Goal: Task Accomplishment & Management: Manage account settings

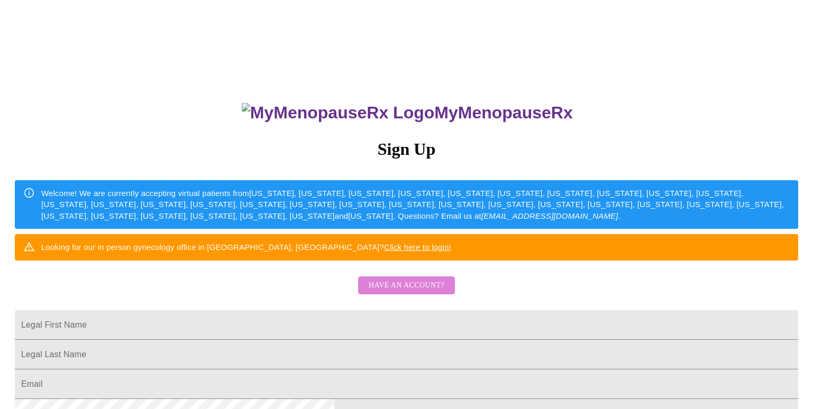
click at [403, 292] on span "Have an account?" at bounding box center [406, 285] width 76 height 13
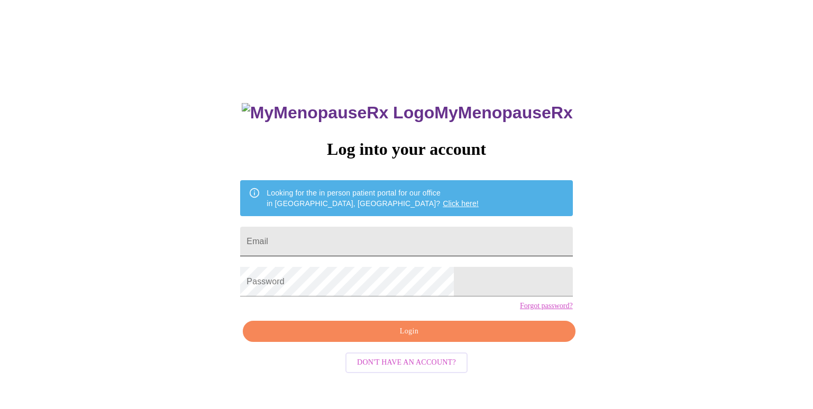
click at [362, 235] on input "Email" at bounding box center [406, 242] width 332 height 30
type input "[EMAIL_ADDRESS][DOMAIN_NAME]"
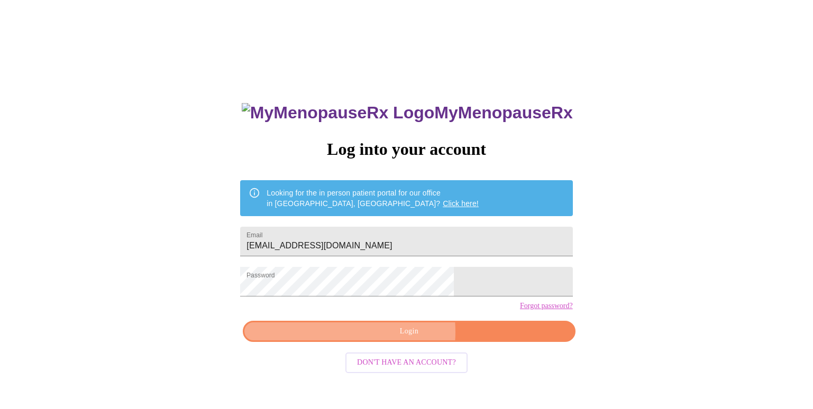
click at [383, 338] on span "Login" at bounding box center [409, 331] width 308 height 13
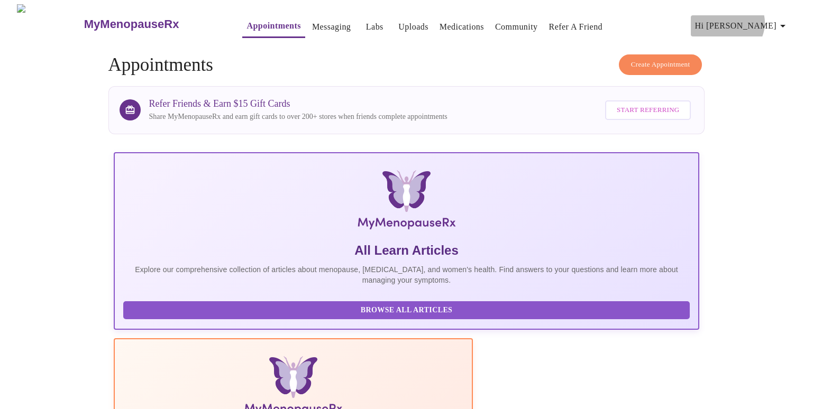
click at [770, 19] on span "Hi [PERSON_NAME]" at bounding box center [742, 26] width 94 height 15
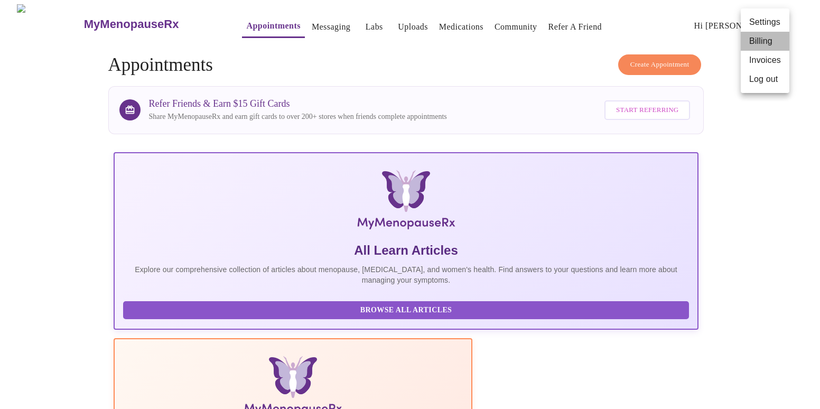
click at [768, 43] on li "Billing" at bounding box center [765, 41] width 49 height 19
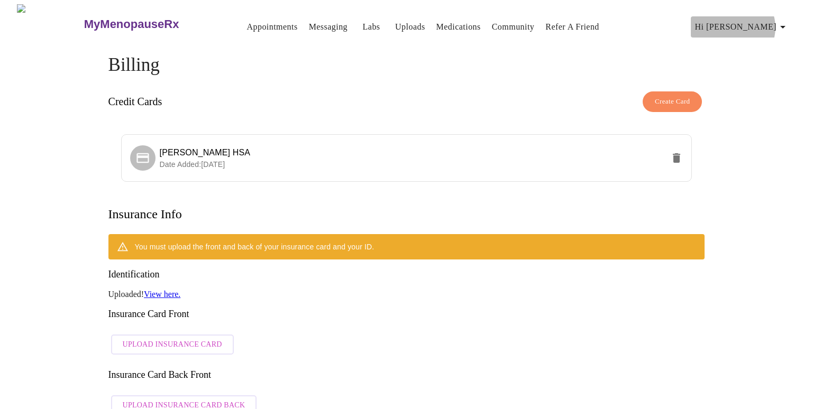
click at [776, 23] on span "Hi [PERSON_NAME]" at bounding box center [742, 27] width 94 height 15
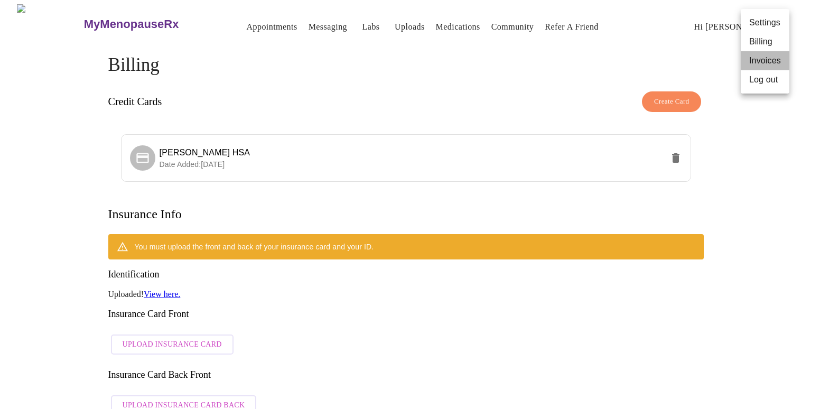
click at [768, 63] on li "Invoices" at bounding box center [765, 60] width 49 height 19
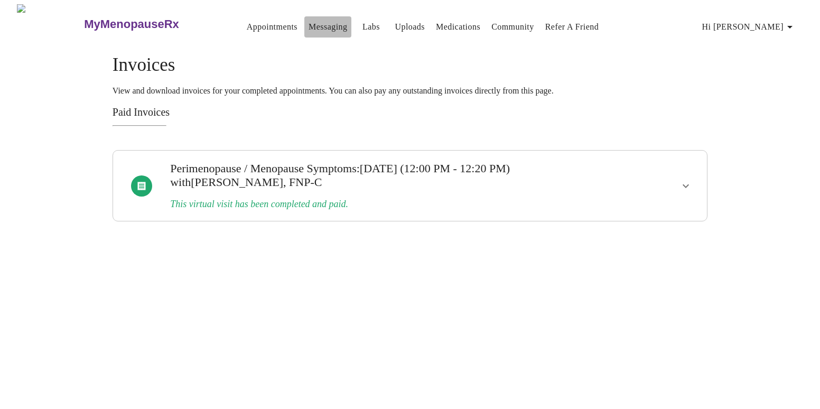
click at [311, 22] on link "Messaging" at bounding box center [328, 27] width 39 height 15
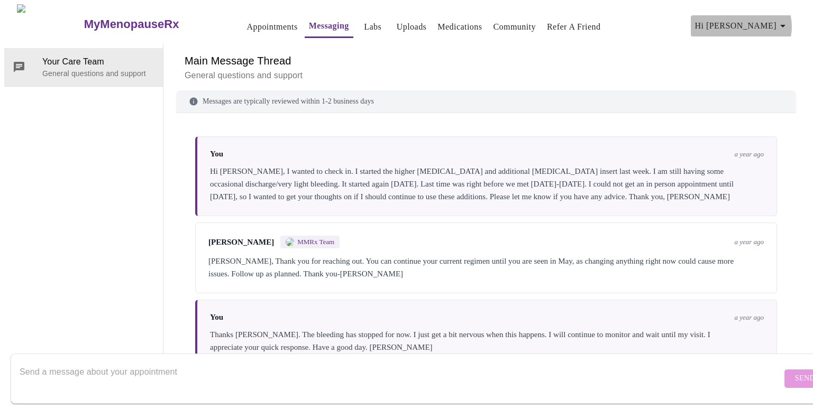
click at [784, 22] on icon "button" at bounding box center [782, 26] width 13 height 13
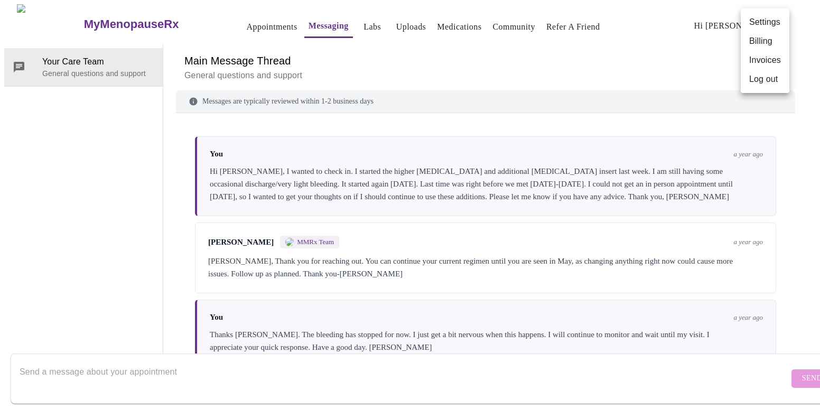
click at [612, 31] on div at bounding box center [410, 204] width 820 height 409
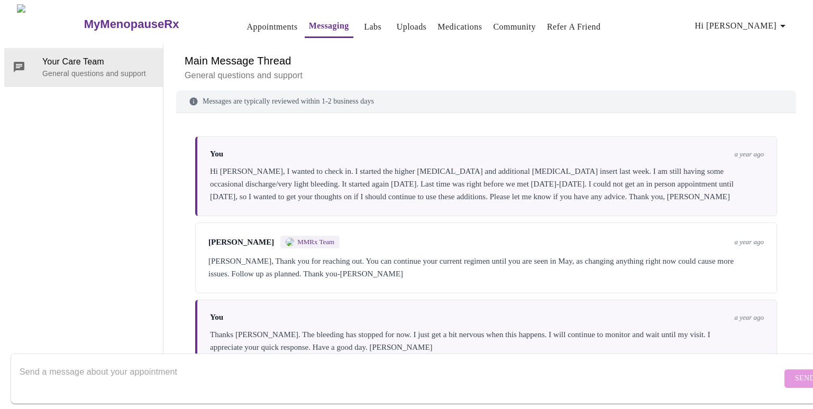
click at [84, 18] on h3 "MyMenopauseRx" at bounding box center [131, 24] width 95 height 14
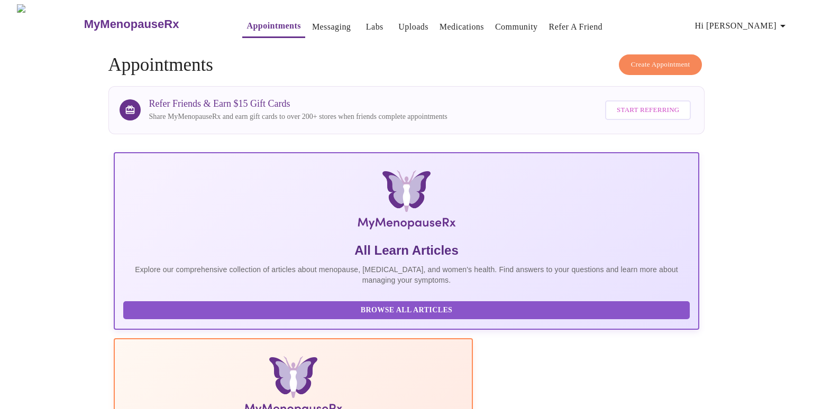
click at [111, 21] on h3 "MyMenopauseRx" at bounding box center [131, 24] width 95 height 14
click at [781, 20] on icon "button" at bounding box center [782, 26] width 13 height 13
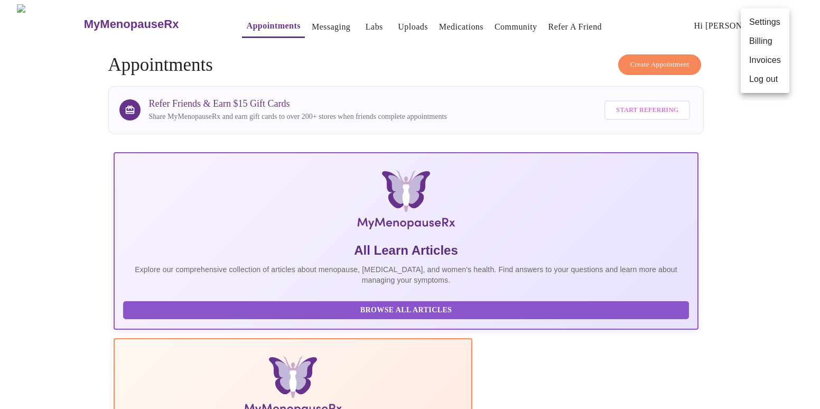
click at [773, 80] on li "Log out" at bounding box center [765, 79] width 49 height 19
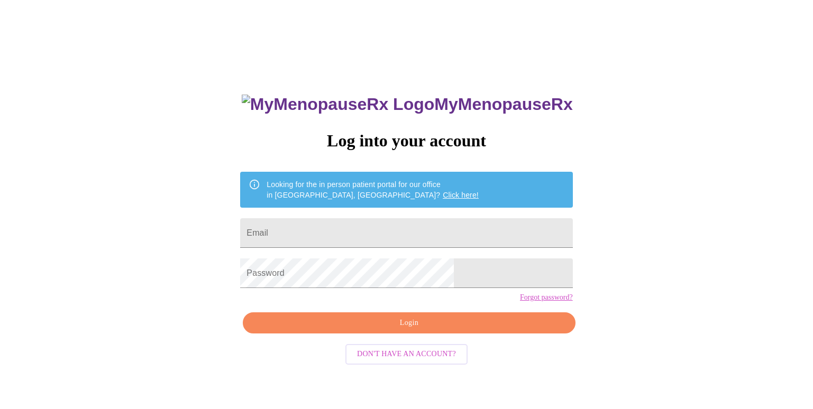
scroll to position [11, 0]
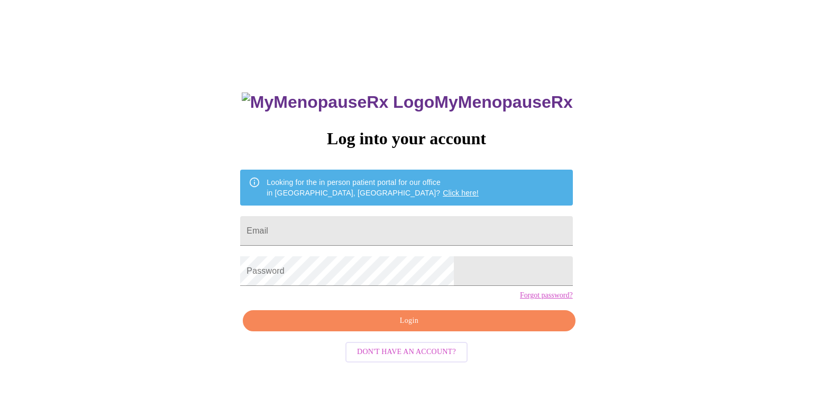
click at [442, 189] on link "Click here!" at bounding box center [460, 193] width 36 height 8
